Goal: Information Seeking & Learning: Learn about a topic

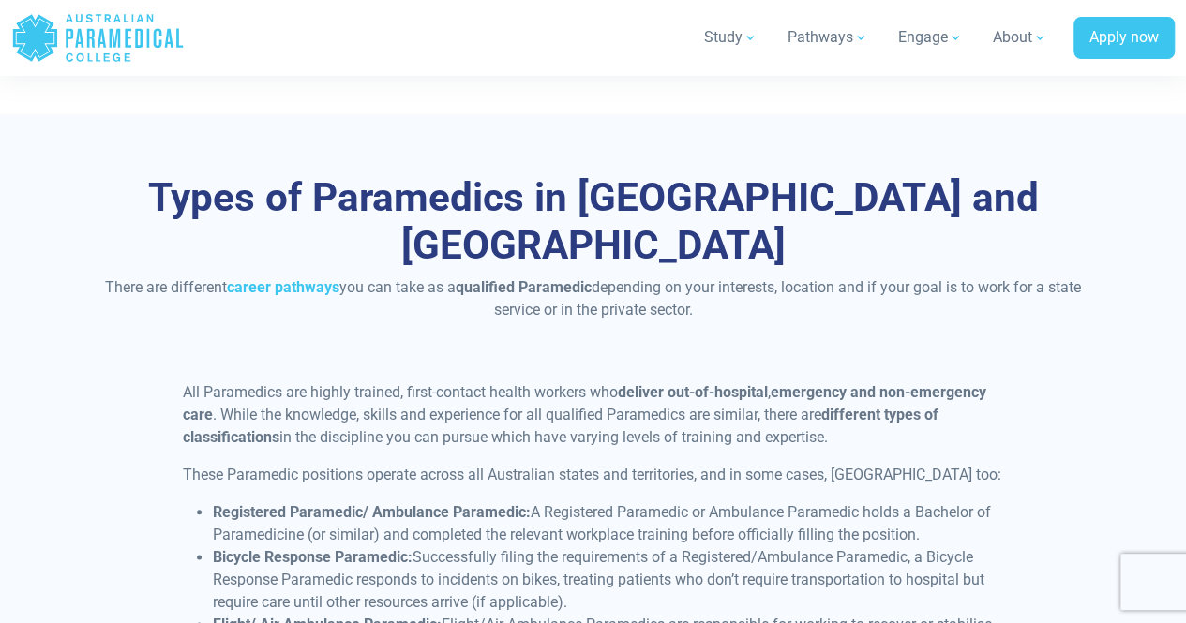
scroll to position [4566, 0]
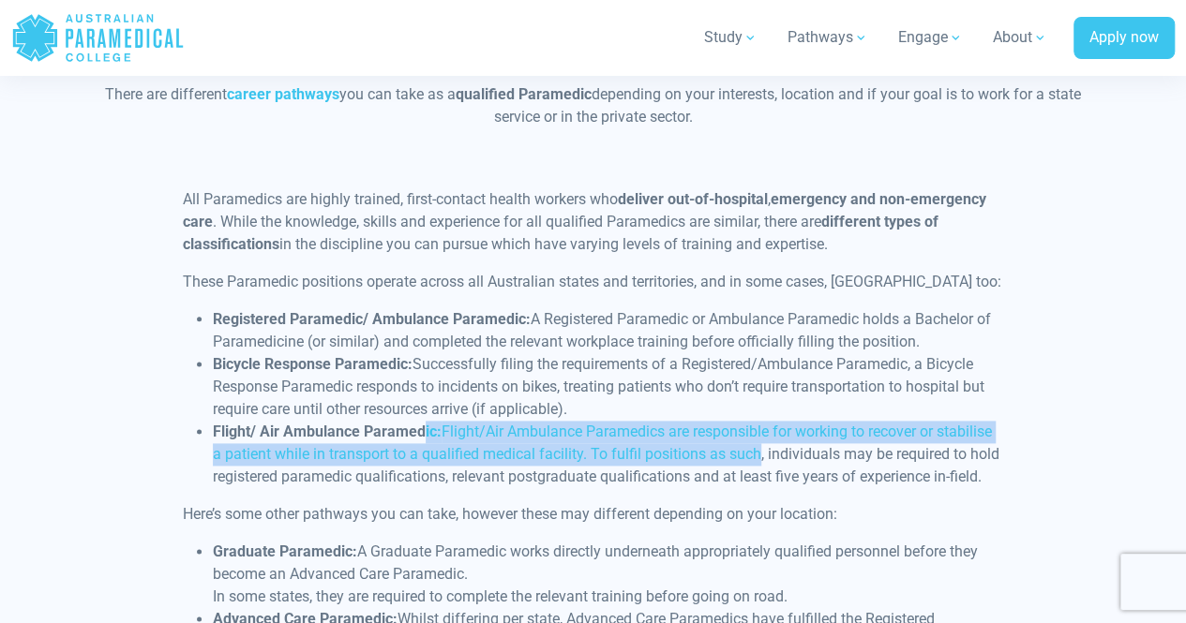
drag, startPoint x: 424, startPoint y: 362, endPoint x: 757, endPoint y: 378, distance: 333.2
click at [757, 421] on li "Flight/ Air Ambulance Paramedic: Flight/Air Ambulance Paramedics are responsibl…" at bounding box center [608, 454] width 790 height 67
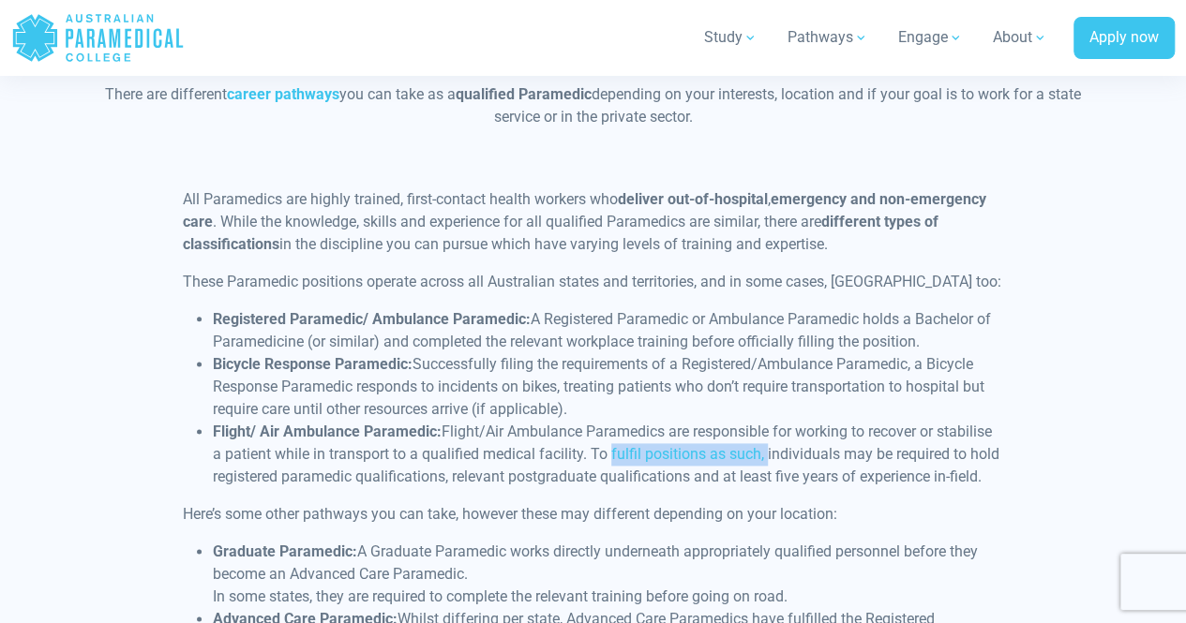
drag, startPoint x: 757, startPoint y: 378, endPoint x: 604, endPoint y: 382, distance: 152.9
click at [604, 421] on li "Flight/ Air Ambulance Paramedic: Flight/Air Ambulance Paramedics are responsibl…" at bounding box center [608, 454] width 790 height 67
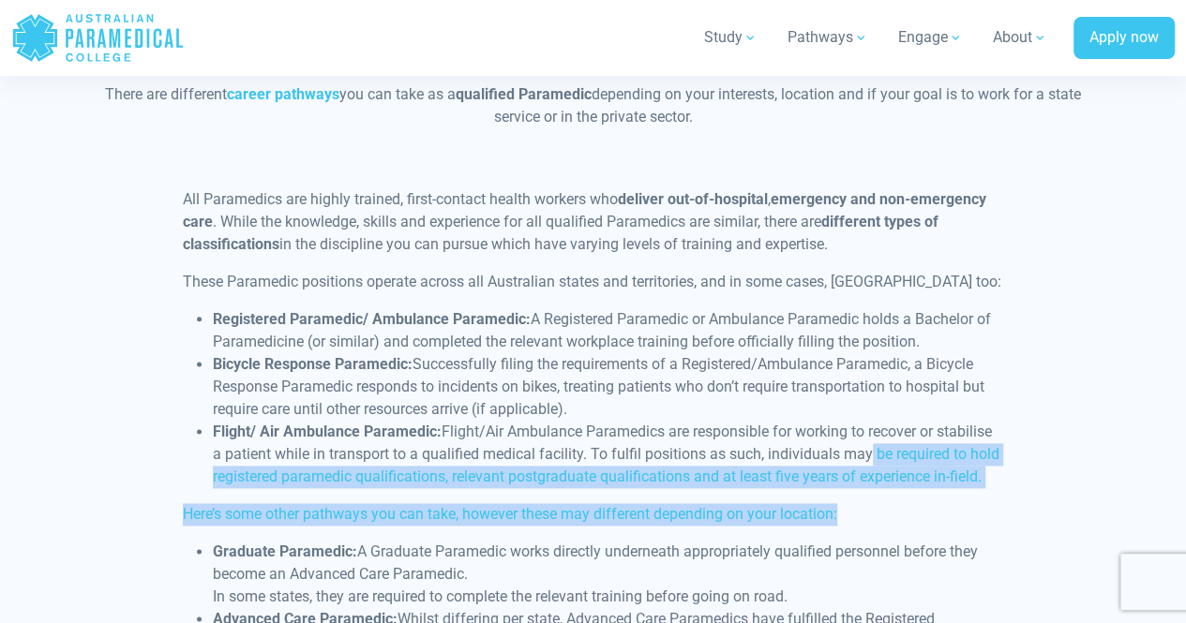
drag, startPoint x: 864, startPoint y: 378, endPoint x: 822, endPoint y: 422, distance: 61.0
click at [847, 420] on div "All Paramedics are highly trained, first-contact health workers who deliver out…" at bounding box center [593, 518] width 843 height 660
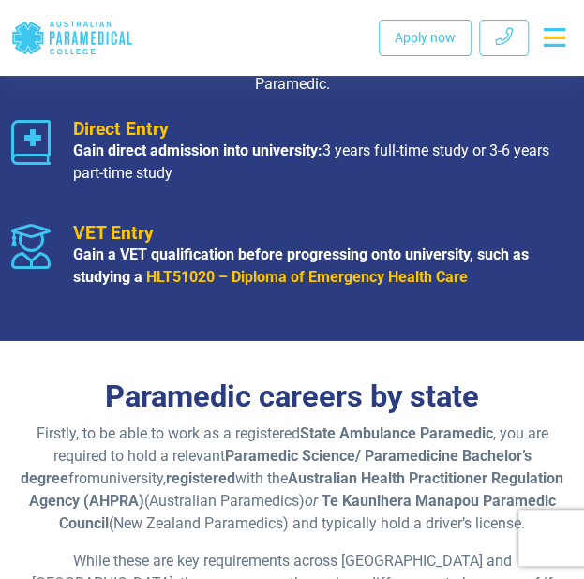
scroll to position [3099, 0]
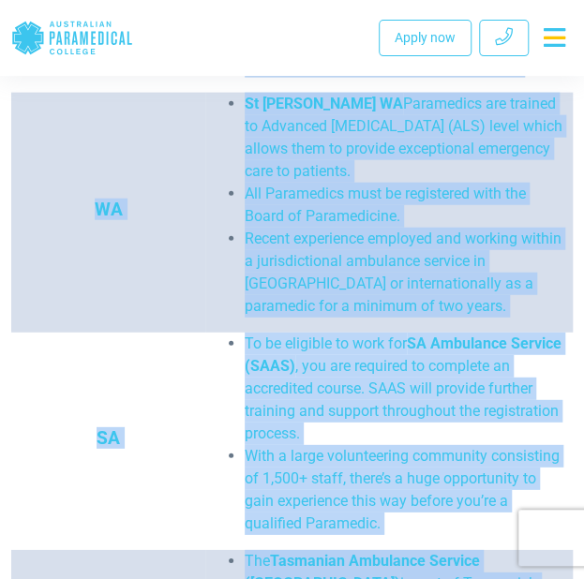
drag, startPoint x: 184, startPoint y: 578, endPoint x: 189, endPoint y: 667, distance: 89.2
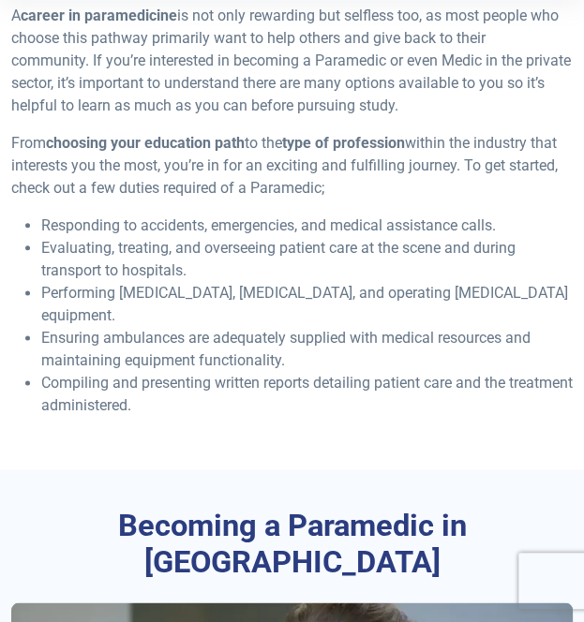
scroll to position [391, 0]
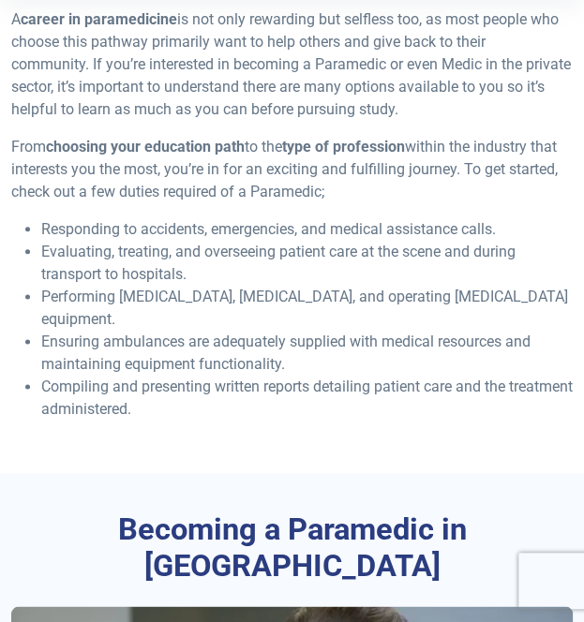
drag, startPoint x: 316, startPoint y: 431, endPoint x: 45, endPoint y: 218, distance: 344.5
click at [45, 218] on div "Exploring a career in Paramedicine A career in paramedicine is not only rewardi…" at bounding box center [292, 193] width 584 height 562
copy ul "Responding to accidents, emergencies, and medical assistance calls. Evaluating,…"
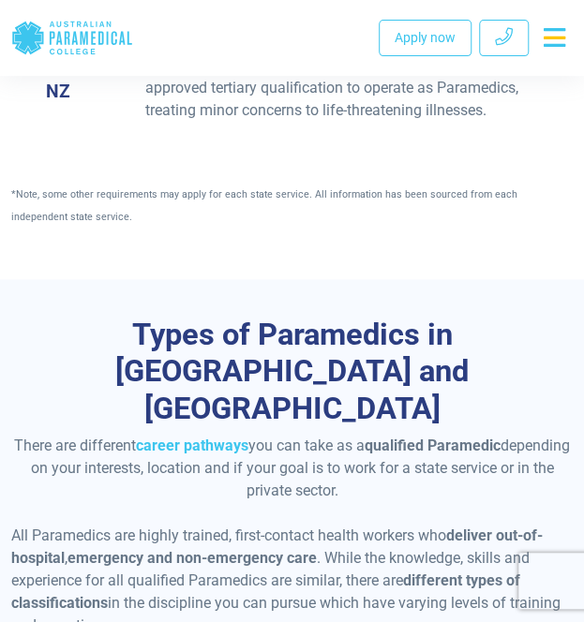
scroll to position [5792, 0]
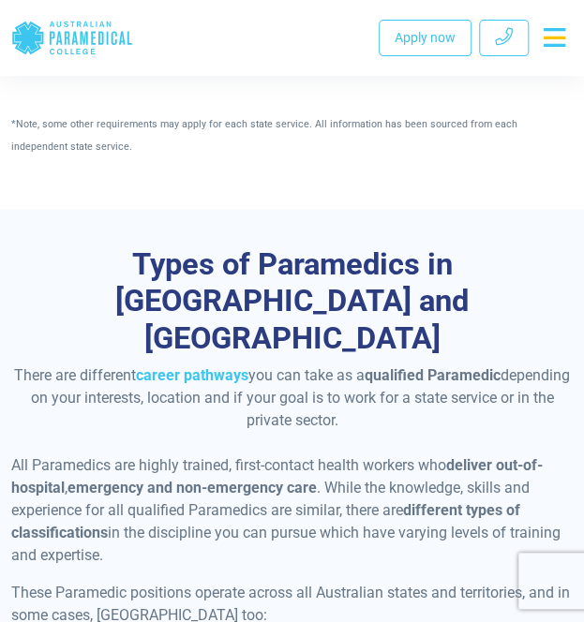
drag, startPoint x: 41, startPoint y: 218, endPoint x: 351, endPoint y: 460, distance: 392.7
copy ul "Registered Paramedic/ Ambulance Paramedic: A Registered Paramedic or Ambulance …"
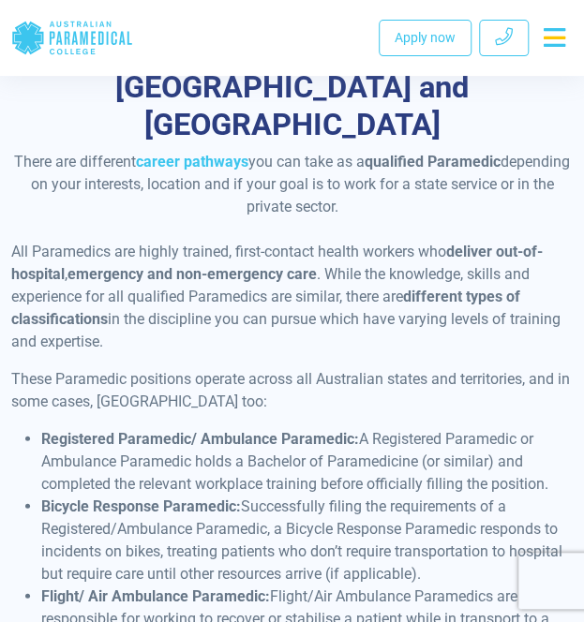
scroll to position [6022, 0]
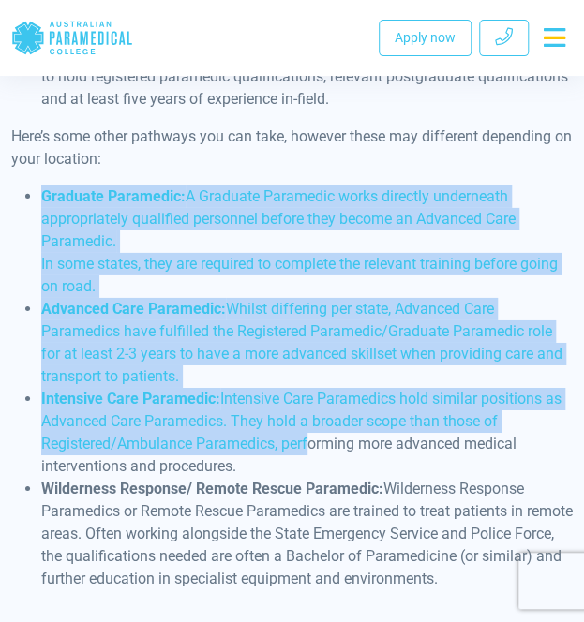
scroll to position [6554, 0]
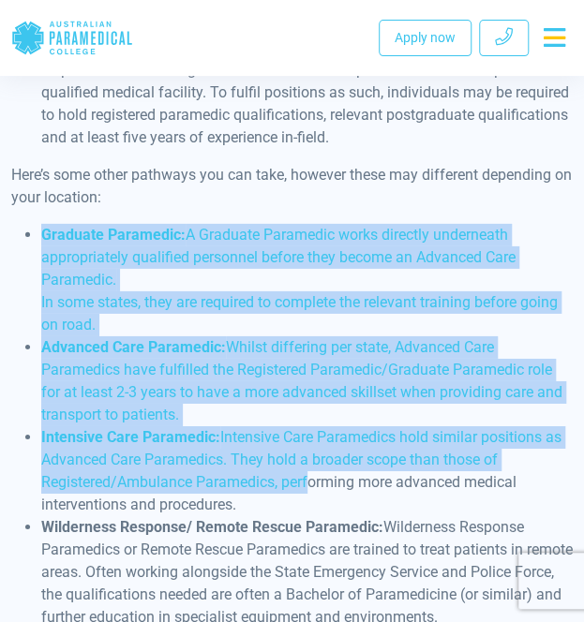
drag, startPoint x: 43, startPoint y: 192, endPoint x: 534, endPoint y: 198, distance: 491.3
click at [534, 198] on div "All Paramedics are highly trained, first-contact health workers who deliver out…" at bounding box center [292, 168] width 584 height 952
copy ul "Graduate Paramedic: A Graduate Paramedic works directly underneath appropriatel…"
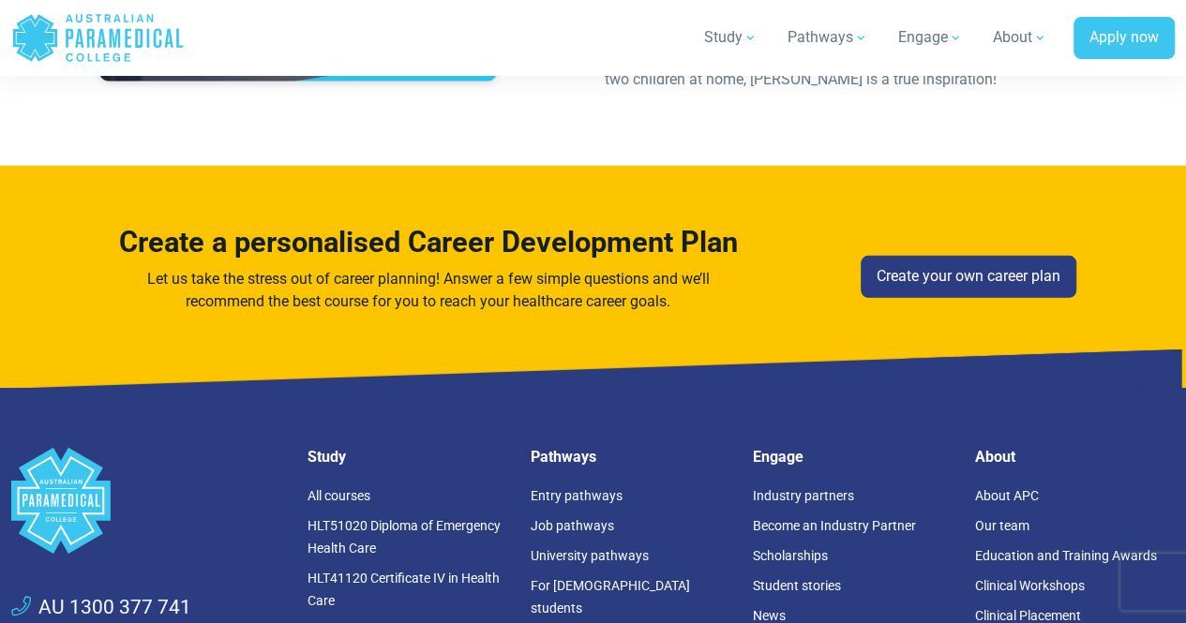
scroll to position [5941, 0]
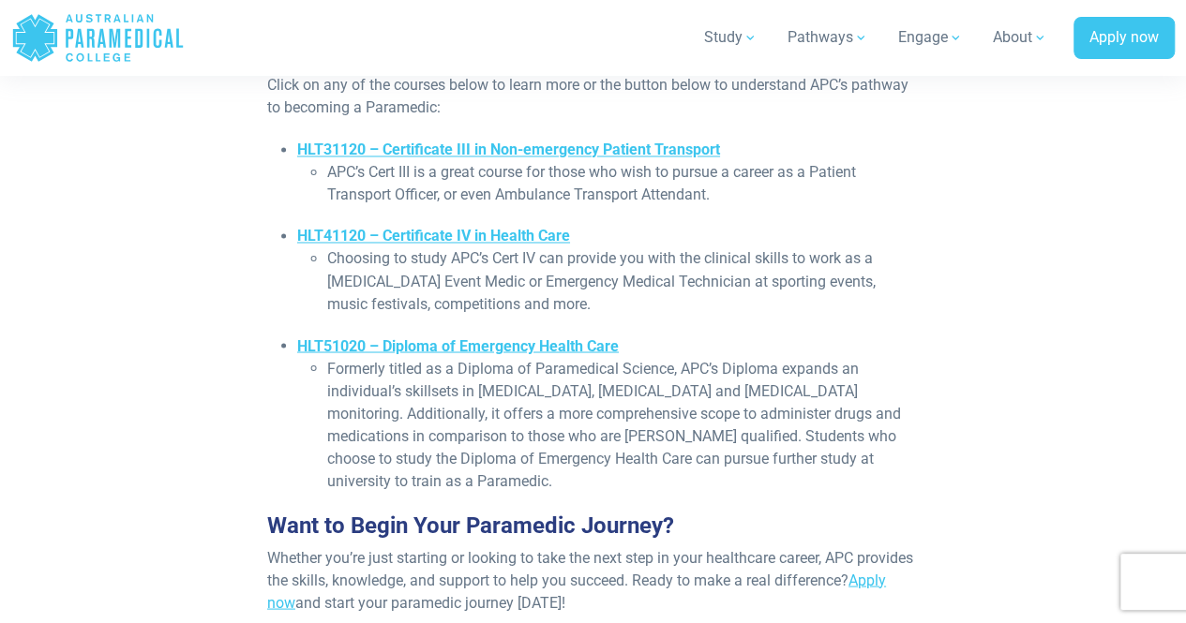
scroll to position [10063, 0]
